Goal: Check status: Check status

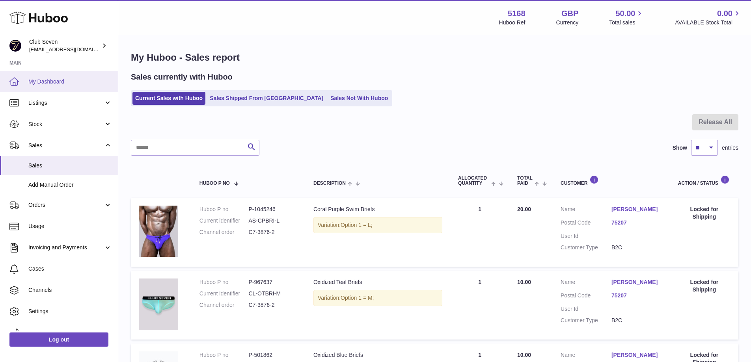
click at [45, 78] on span "My Dashboard" at bounding box center [70, 81] width 84 height 7
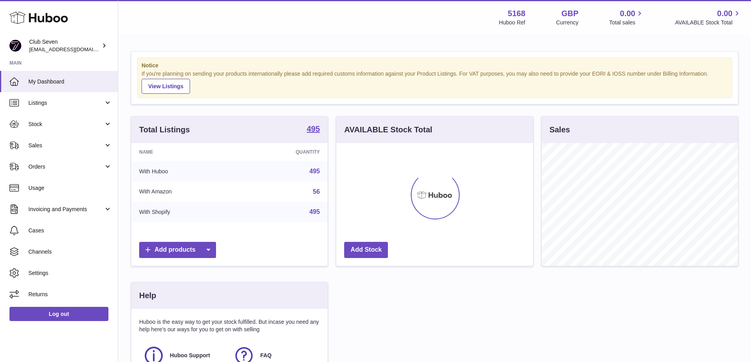
scroll to position [123, 197]
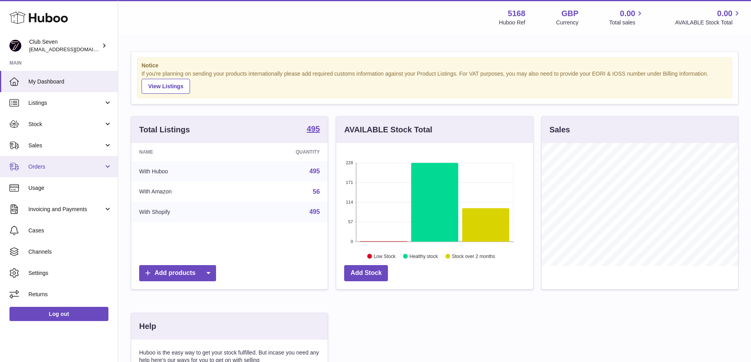
click at [45, 166] on span "Orders" at bounding box center [65, 166] width 75 height 7
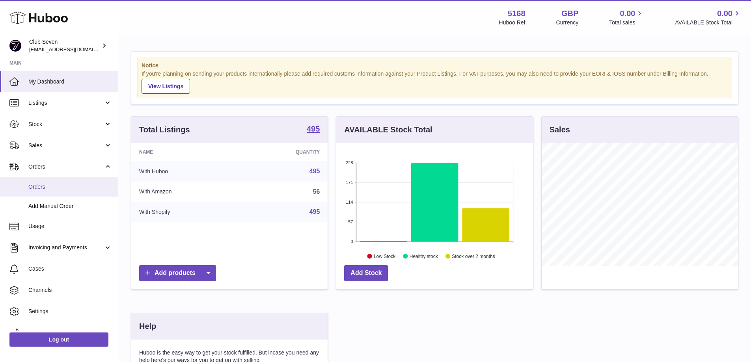
click at [41, 186] on span "Orders" at bounding box center [70, 186] width 84 height 7
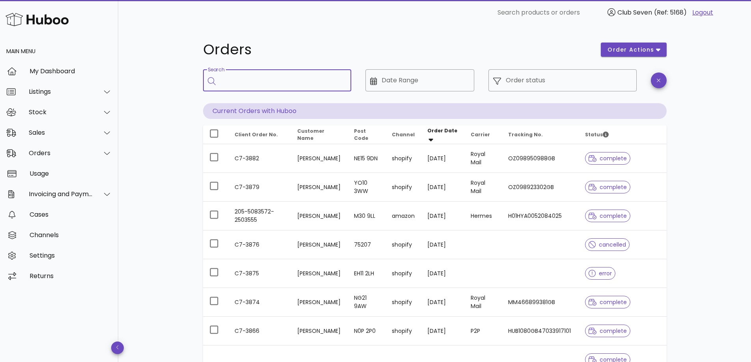
click at [248, 80] on input "Search" at bounding box center [282, 80] width 125 height 13
paste input "*******"
type input "*******"
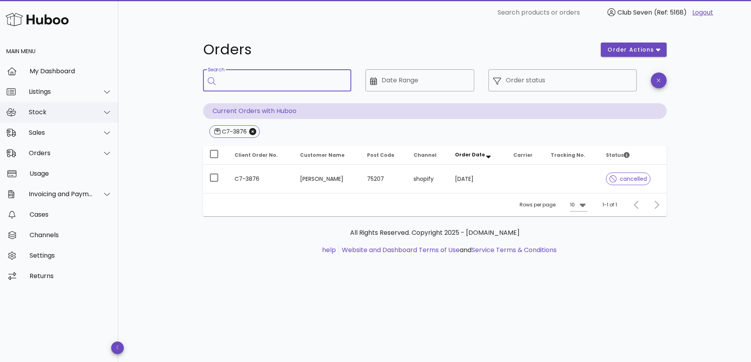
click at [39, 116] on div "Stock" at bounding box center [61, 111] width 64 height 7
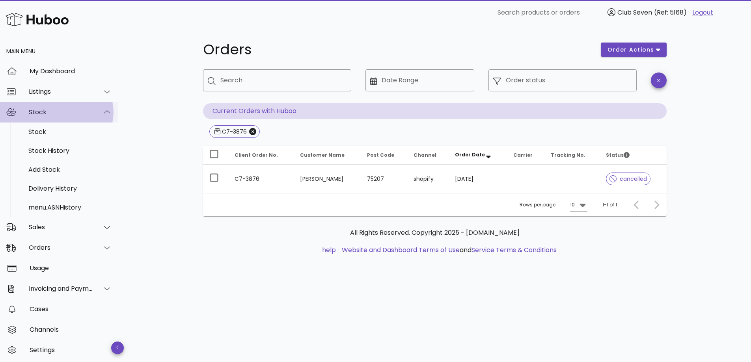
click at [40, 113] on div "Stock" at bounding box center [61, 111] width 64 height 7
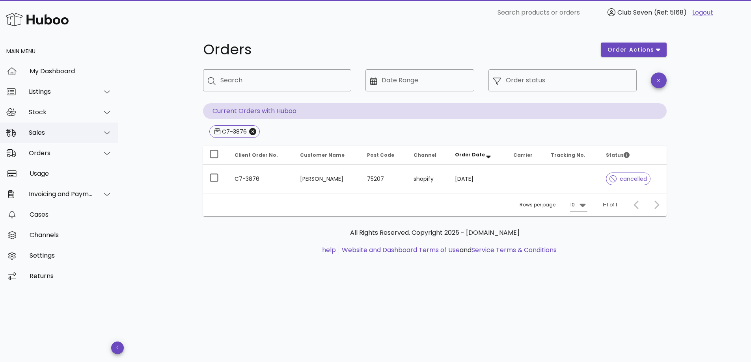
click at [43, 137] on div "Sales" at bounding box center [59, 133] width 118 height 20
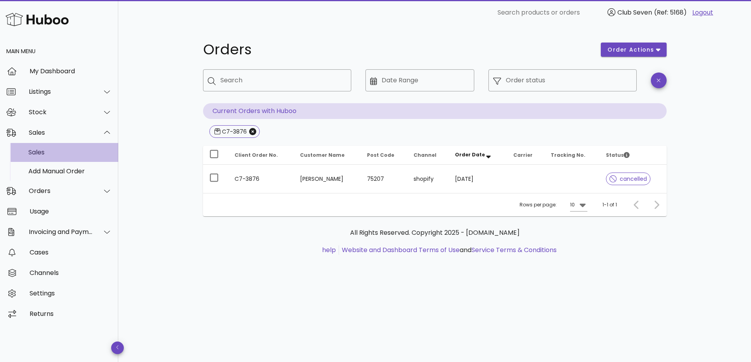
click at [42, 149] on div "Sales" at bounding box center [70, 152] width 84 height 7
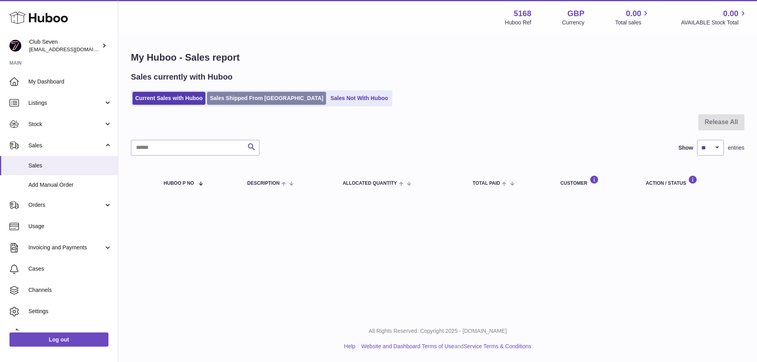
click at [263, 103] on link "Sales Shipped From [GEOGRAPHIC_DATA]" at bounding box center [266, 98] width 119 height 13
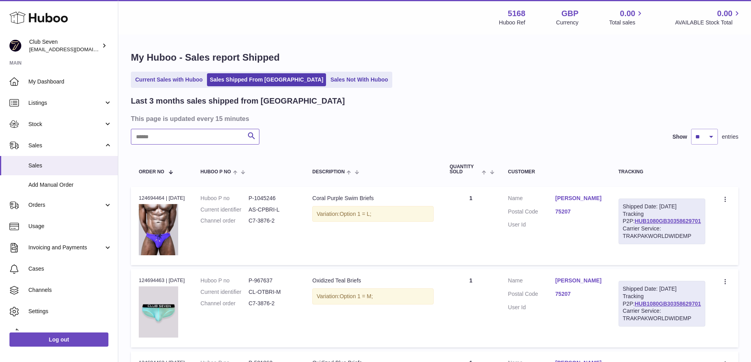
click at [201, 144] on input "text" at bounding box center [195, 137] width 129 height 16
paste input "*******"
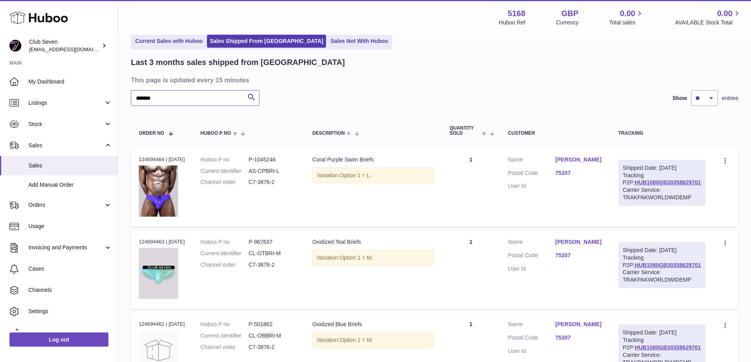
scroll to position [16, 0]
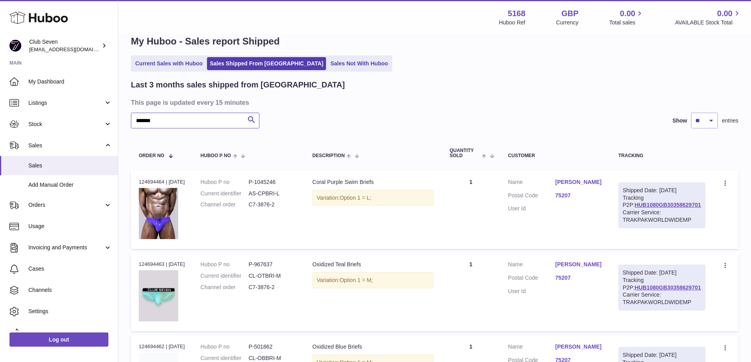
type input "*******"
drag, startPoint x: 702, startPoint y: 212, endPoint x: 634, endPoint y: 214, distance: 67.5
click at [634, 214] on div "Shipped Date: [DATE] Tracking P2P: HUB1080GB30358629701 Carrier Service: TRAKPA…" at bounding box center [662, 206] width 87 height 46
copy link "HUB1080GB30358629701"
click at [649, 208] on link "HUB1080GB30358629701" at bounding box center [668, 205] width 66 height 6
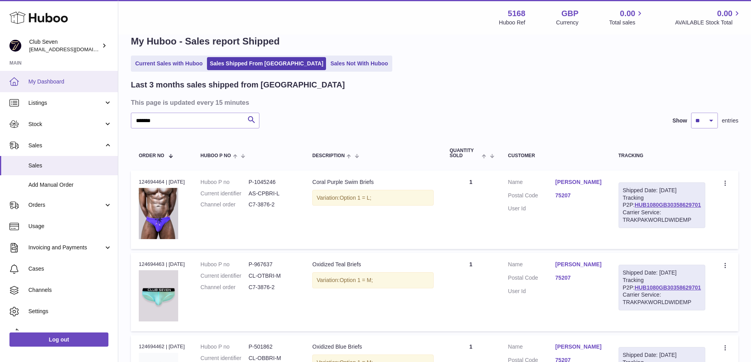
click at [39, 81] on span "My Dashboard" at bounding box center [70, 81] width 84 height 7
